Goal: Find contact information: Find contact information

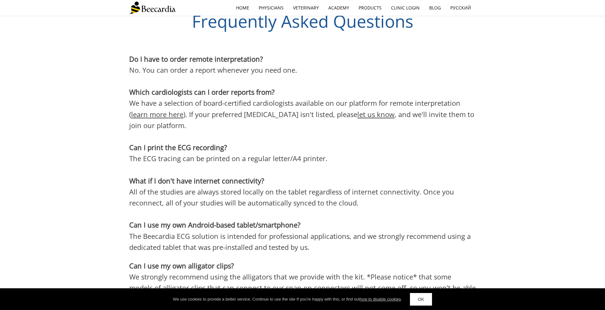
scroll to position [1903, 0]
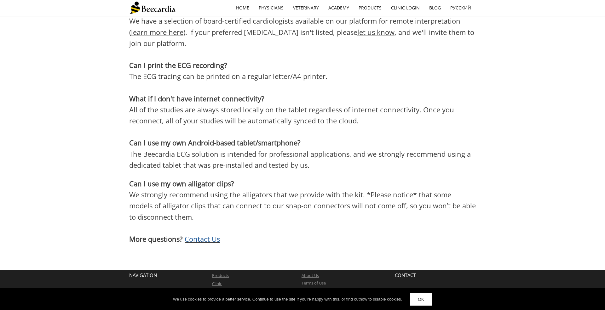
click at [425, 299] on link "OK" at bounding box center [421, 299] width 22 height 13
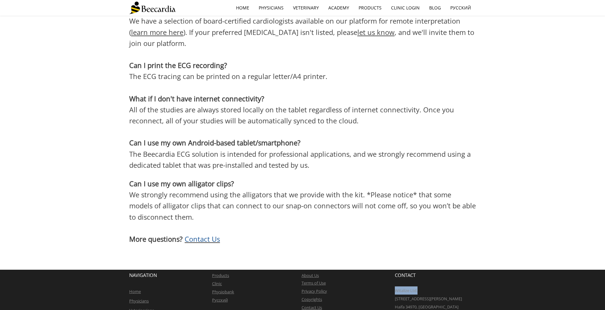
drag, startPoint x: 420, startPoint y: 261, endPoint x: 396, endPoint y: 261, distance: 23.6
click at [396, 287] on p "Witalize Ltd." at bounding box center [435, 291] width 81 height 8
copy span "Witalize Ltd."
drag, startPoint x: 396, startPoint y: 270, endPoint x: 438, endPoint y: 271, distance: 42.6
click at [438, 295] on p "[STREET_ADDRESS][PERSON_NAME]" at bounding box center [435, 299] width 81 height 8
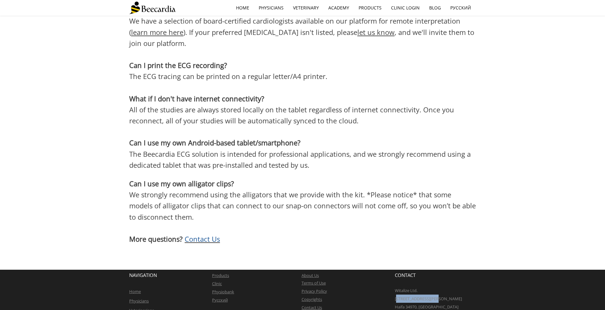
click at [438, 295] on p "[STREET_ADDRESS][PERSON_NAME]" at bounding box center [435, 299] width 81 height 8
drag, startPoint x: 436, startPoint y: 269, endPoint x: 396, endPoint y: 273, distance: 39.9
click at [396, 273] on div "CONTACT Witalize Ltd. [STREET_ADDRESS][PERSON_NAME] Phone: [PHONE_NUMBER] Email…" at bounding box center [435, 300] width 81 height 56
copy span "[STREET_ADDRESS][PERSON_NAME]"
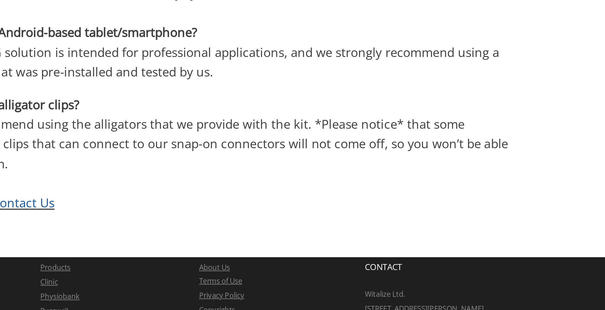
drag, startPoint x: 417, startPoint y: 278, endPoint x: 407, endPoint y: 279, distance: 10.7
click at [407, 304] on span "Haifa 34970, [GEOGRAPHIC_DATA]" at bounding box center [427, 307] width 64 height 6
copy span "34970"
drag, startPoint x: 440, startPoint y: 284, endPoint x: 409, endPoint y: 286, distance: 31.3
click at [409, 310] on p "Phone: [PHONE_NUMBER]" at bounding box center [435, 315] width 81 height 8
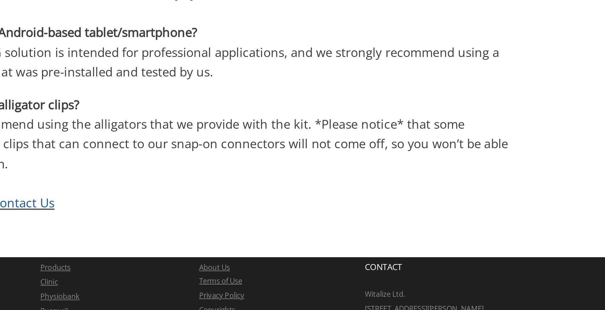
click at [456, 310] on p "Phone: [PHONE_NUMBER]" at bounding box center [435, 315] width 81 height 8
drag, startPoint x: 442, startPoint y: 286, endPoint x: 412, endPoint y: 287, distance: 30.3
click at [412, 310] on p "Phone: [PHONE_NUMBER]" at bounding box center [435, 315] width 81 height 8
copy span "[PHONE_NUMBER]"
